Goal: Task Accomplishment & Management: Manage account settings

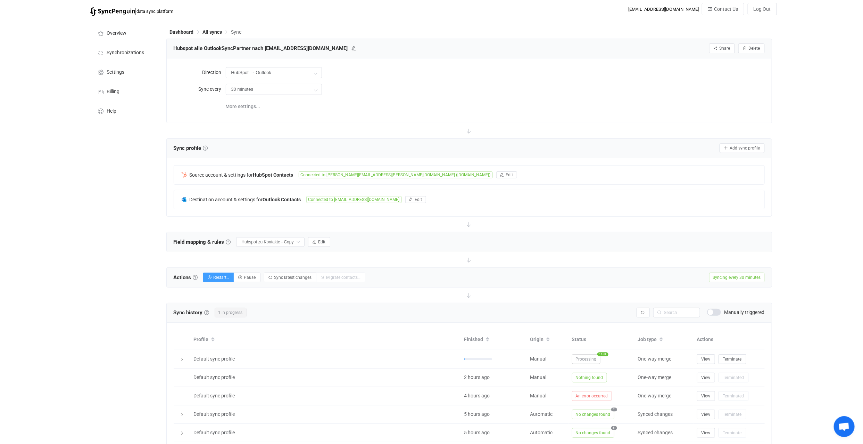
scroll to position [2281, 0]
click at [211, 31] on span "All syncs" at bounding box center [212, 32] width 19 height 6
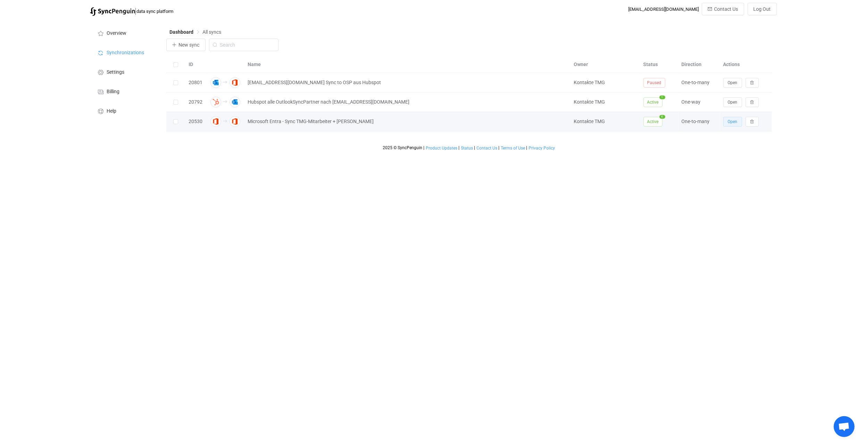
click at [731, 120] on span "Open" at bounding box center [733, 121] width 10 height 5
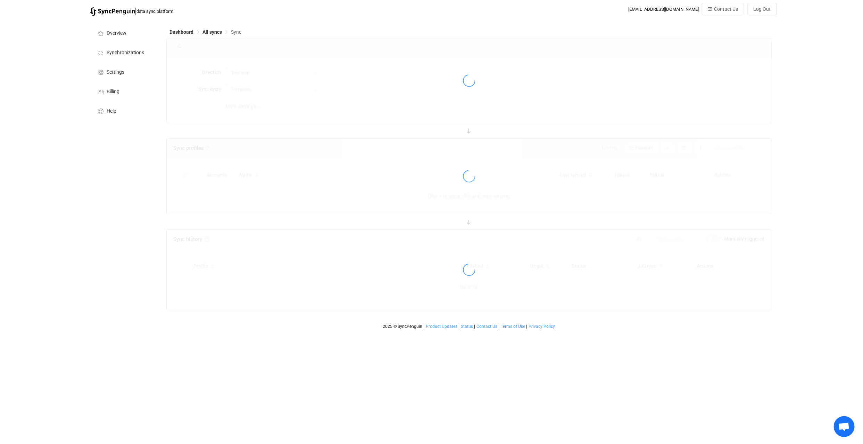
type input "Office 365 GAL → Office 365 (one to many)"
type input "24 hours"
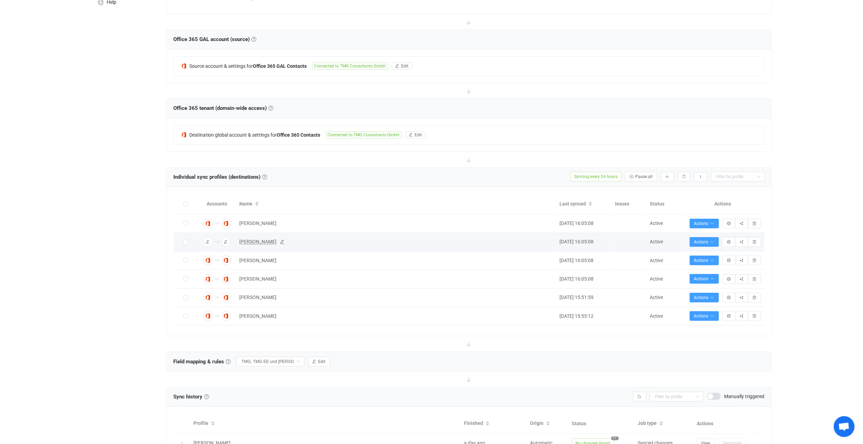
scroll to position [154, 0]
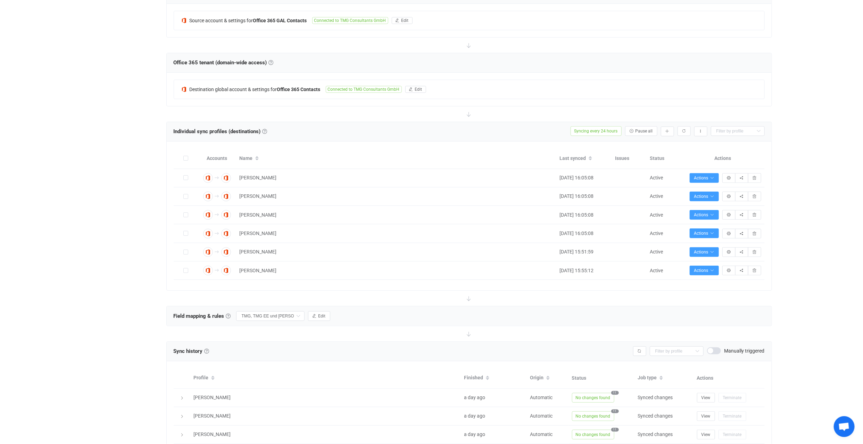
click at [845, 429] on span "Open chat" at bounding box center [844, 427] width 11 height 10
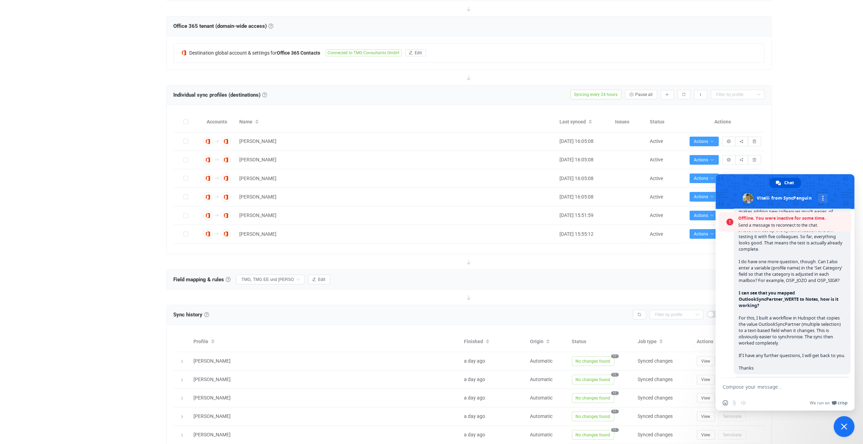
scroll to position [193, 0]
click at [846, 425] on span "Close chat" at bounding box center [844, 426] width 6 height 6
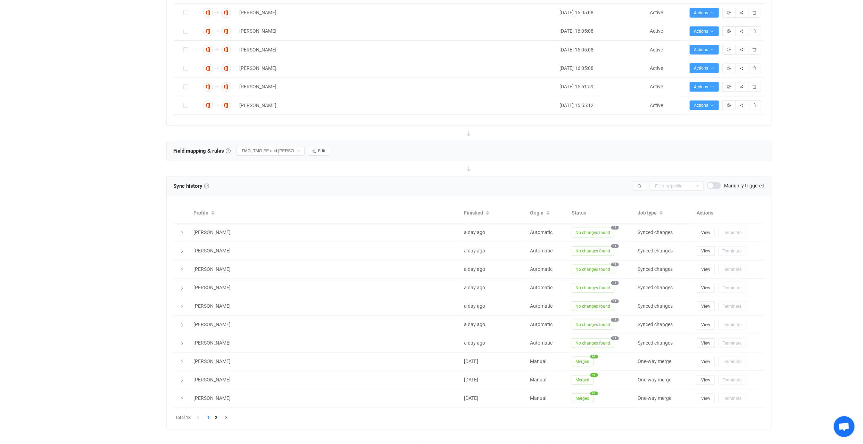
scroll to position [326, 0]
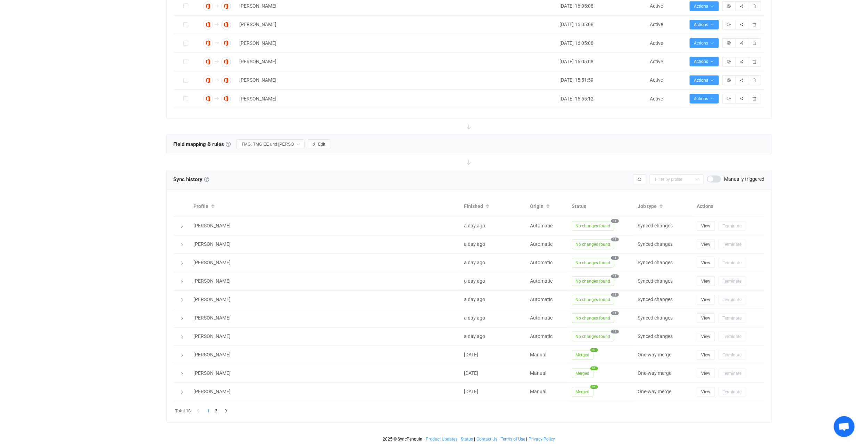
click at [208, 407] on li "1" at bounding box center [209, 411] width 8 height 8
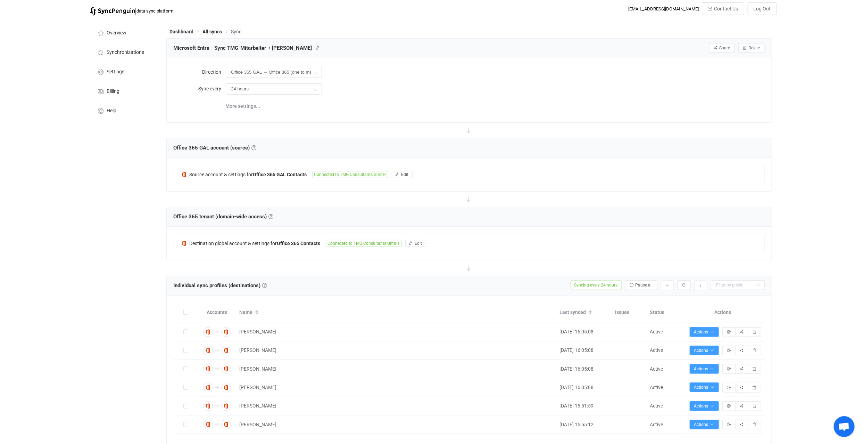
scroll to position [0, 0]
click at [213, 32] on span "All syncs" at bounding box center [212, 32] width 19 height 6
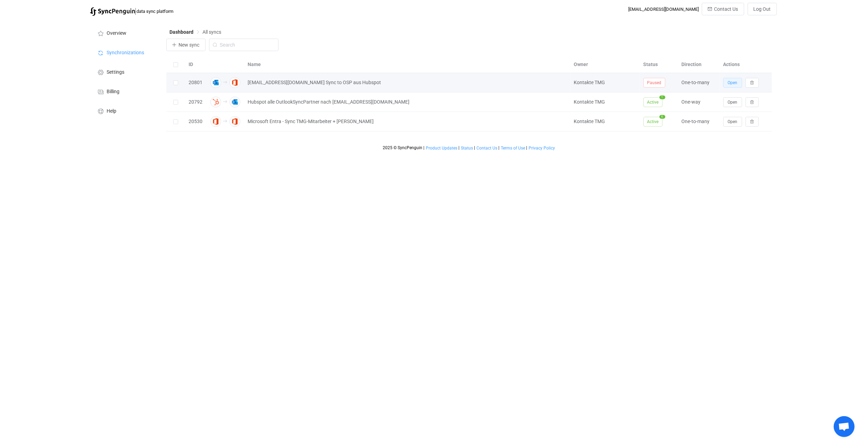
click at [738, 81] on button "Open" at bounding box center [733, 83] width 19 height 10
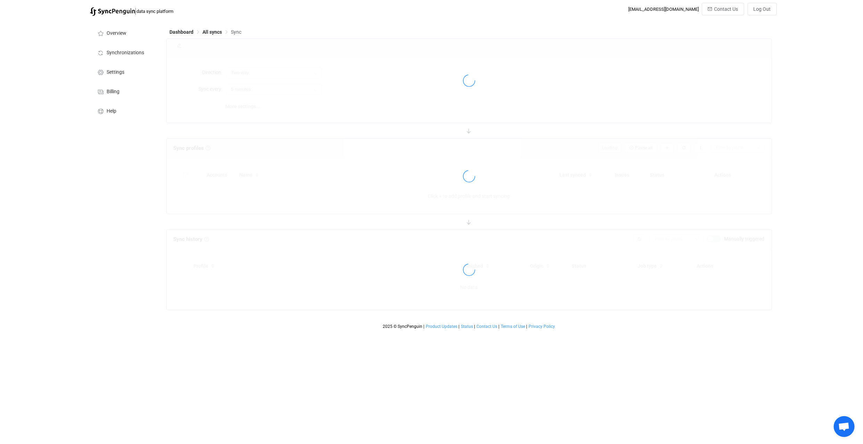
type input "Outlook → Office 365 (one to many)"
type input "1 hour"
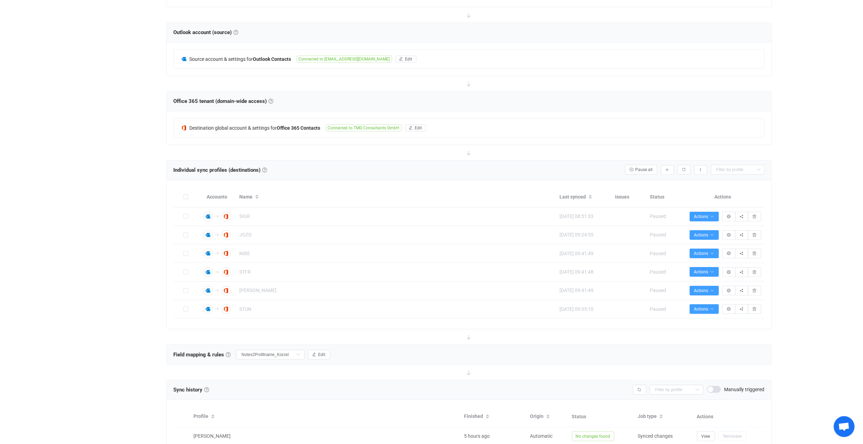
scroll to position [193, 0]
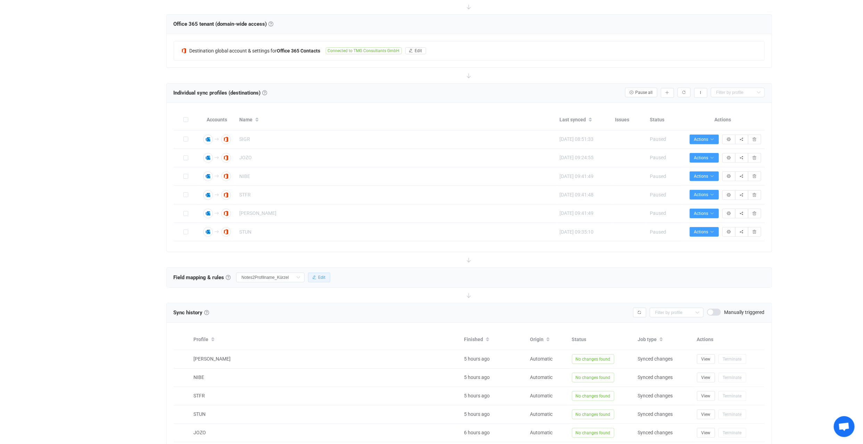
click at [323, 275] on span "Edit" at bounding box center [322, 277] width 7 height 5
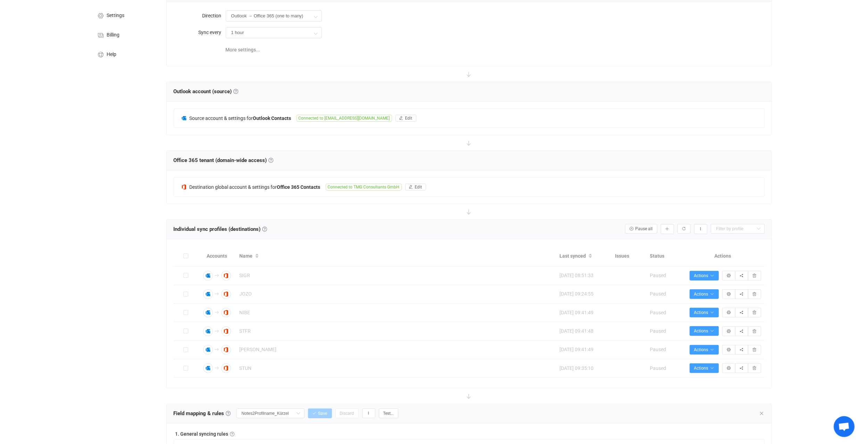
scroll to position [0, 0]
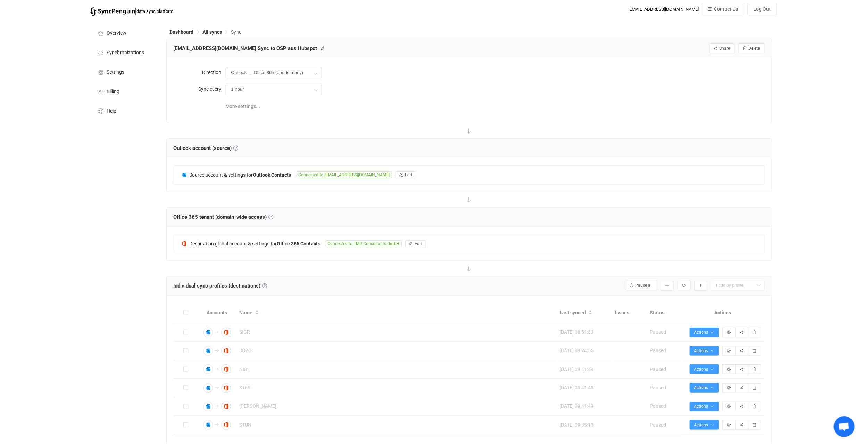
click at [764, 9] on span "Log Out" at bounding box center [762, 9] width 17 height 6
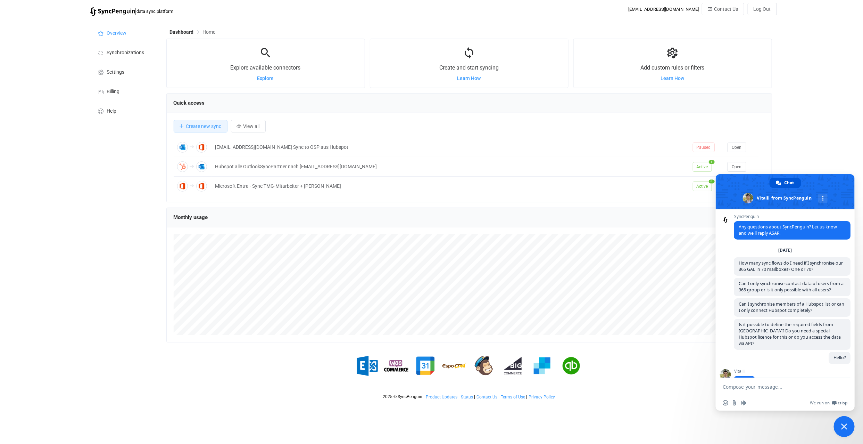
scroll to position [2258, 0]
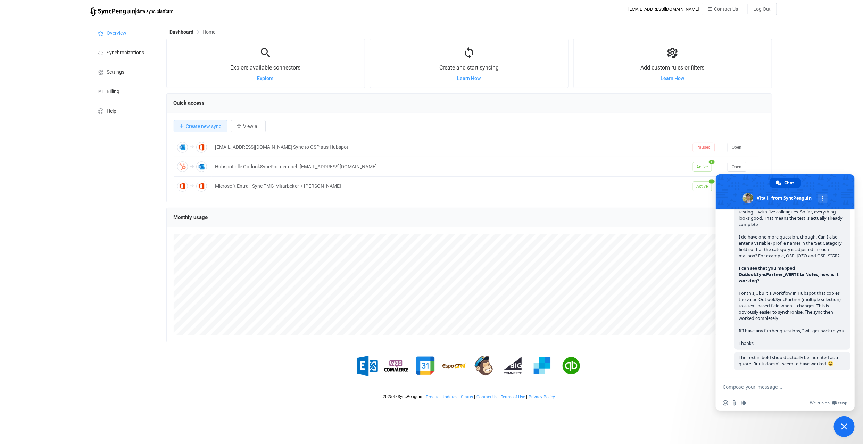
click at [851, 425] on span "Close chat" at bounding box center [844, 426] width 21 height 21
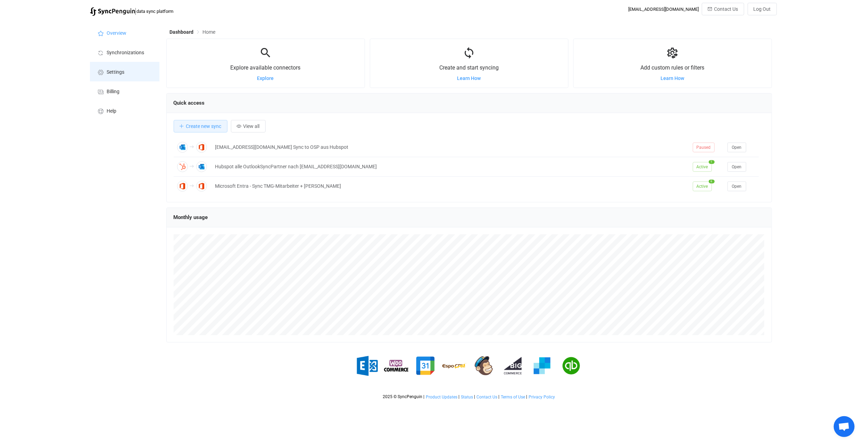
click at [121, 67] on li "Settings" at bounding box center [124, 71] width 69 height 19
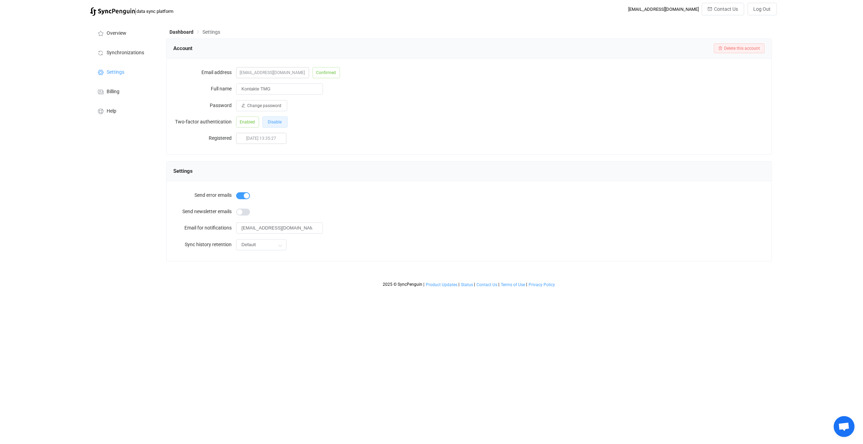
click at [277, 122] on span "Disable" at bounding box center [275, 122] width 14 height 5
click at [275, 121] on span "Enable" at bounding box center [275, 122] width 13 height 5
click at [821, 90] on div "| data sync platform [EMAIL_ADDRESS][DOMAIN_NAME] Contact Us Log Out Overview S…" at bounding box center [431, 147] width 863 height 288
